Goal: Task Accomplishment & Management: Use online tool/utility

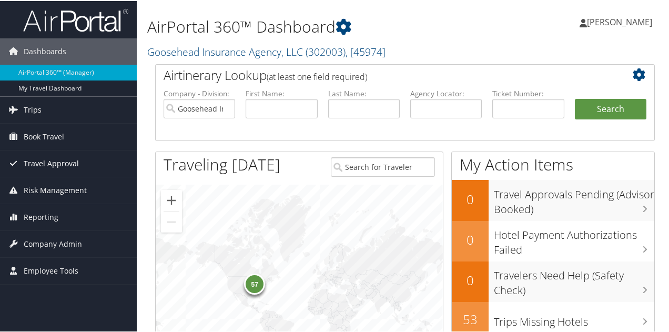
click at [58, 163] on span "Travel Approval" at bounding box center [51, 162] width 55 height 26
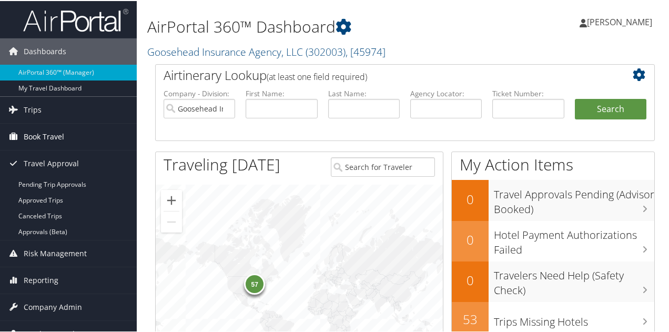
click at [50, 140] on span "Book Travel" at bounding box center [44, 136] width 40 height 26
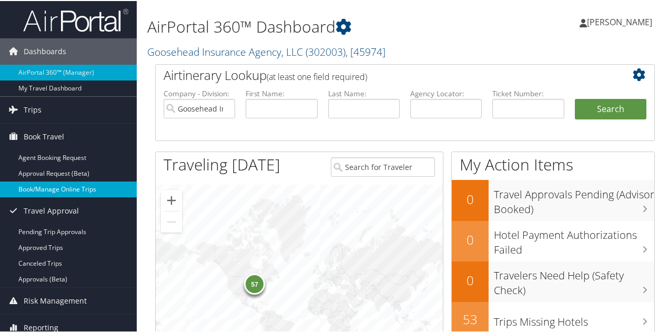
click at [55, 191] on link "Book/Manage Online Trips" at bounding box center [68, 188] width 137 height 16
